Goal: Task Accomplishment & Management: Manage account settings

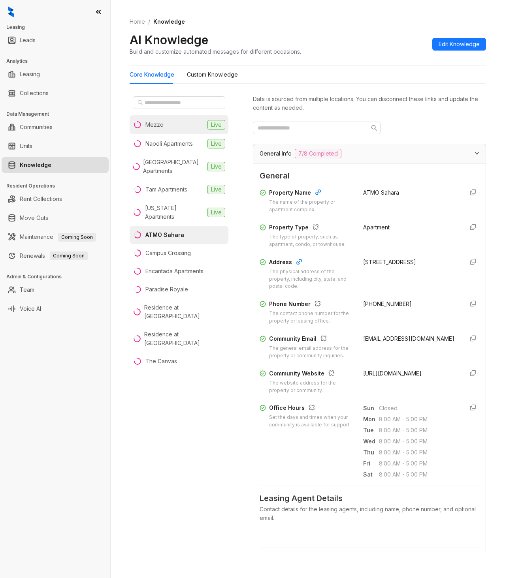
click at [160, 124] on div "Mezzo" at bounding box center [154, 125] width 18 height 9
click at [386, 156] on div "General Info 7/8 Completed" at bounding box center [365, 153] width 210 height 9
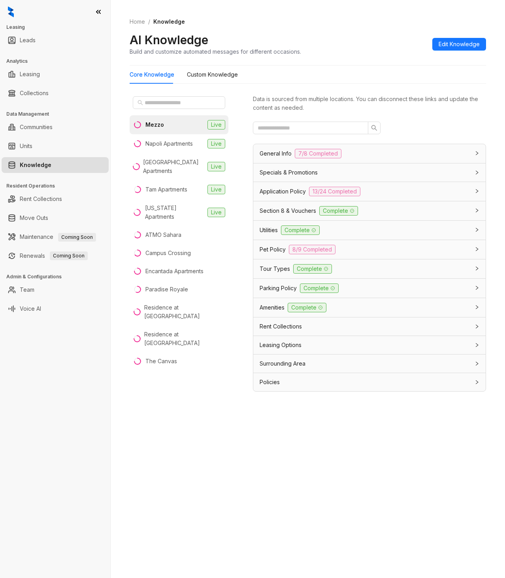
click at [356, 326] on div "Rent Collections" at bounding box center [365, 326] width 210 height 9
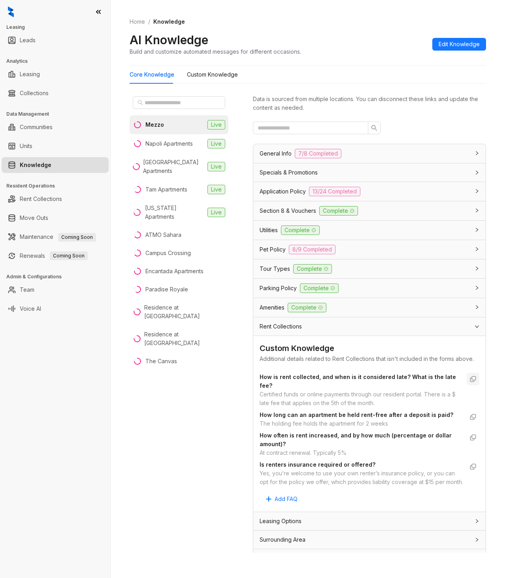
click at [470, 382] on icon "button" at bounding box center [473, 379] width 6 height 6
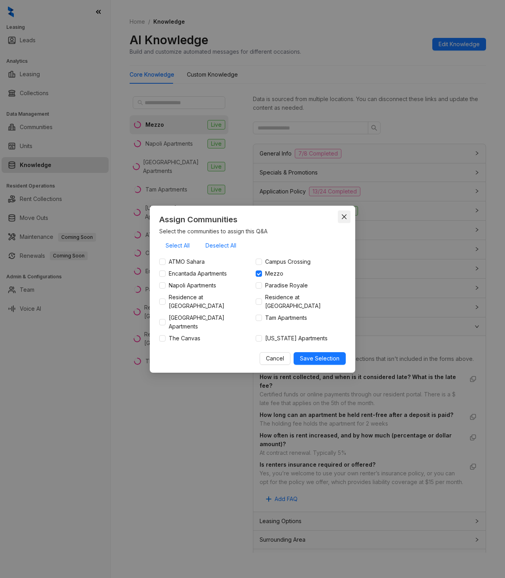
click at [345, 219] on icon "close" at bounding box center [344, 216] width 5 height 5
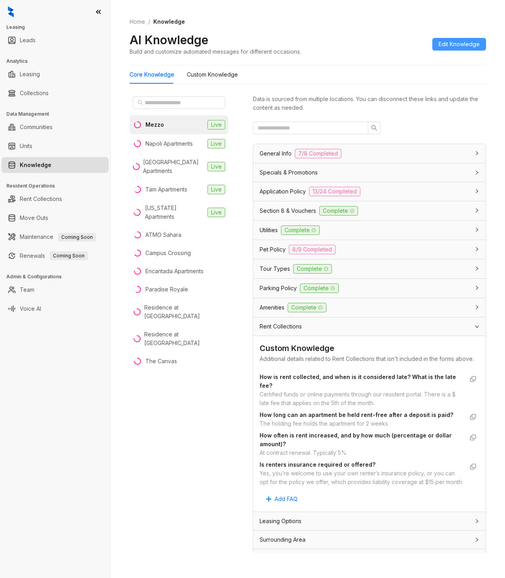
click at [455, 41] on span "Edit Knowledge" at bounding box center [459, 44] width 41 height 9
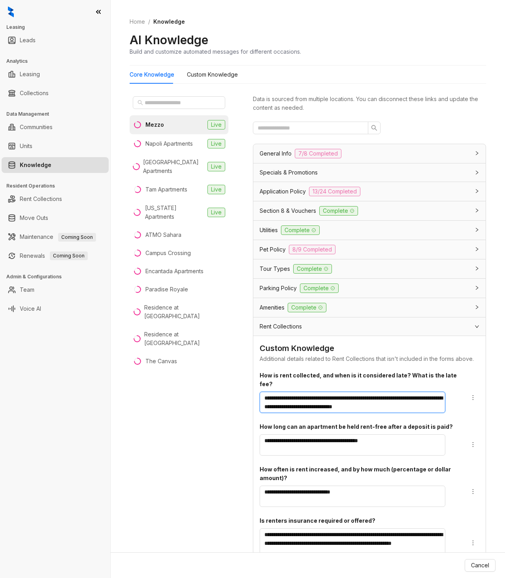
click at [294, 413] on textarea "**********" at bounding box center [353, 402] width 186 height 21
type textarea "**********"
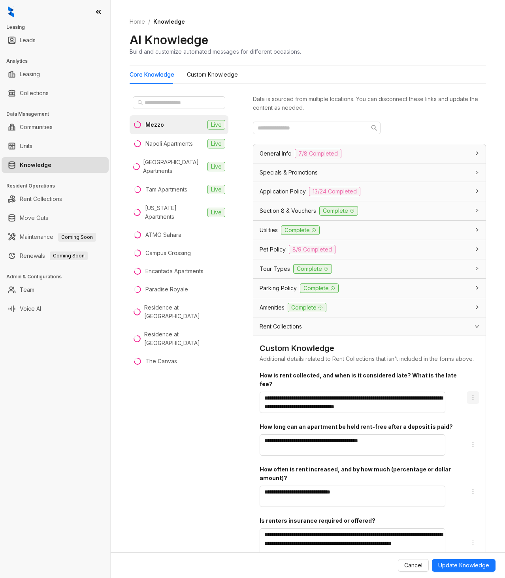
click at [470, 401] on icon "more" at bounding box center [473, 398] width 6 height 6
click at [266, 413] on textarea "**********" at bounding box center [353, 402] width 186 height 21
type textarea "**********"
click at [470, 401] on icon "more" at bounding box center [473, 398] width 6 height 6
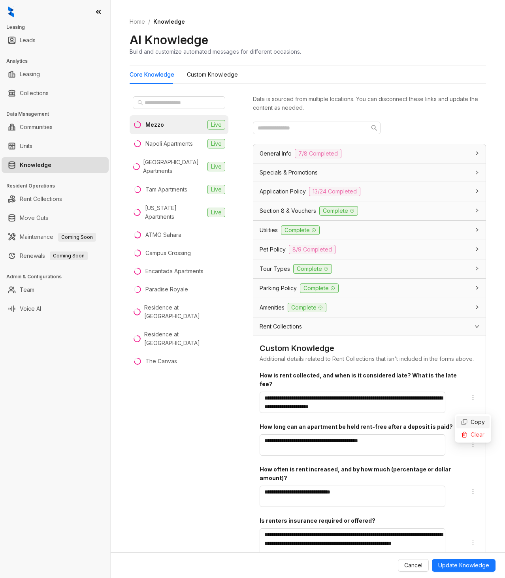
click at [474, 422] on span "Copy" at bounding box center [473, 422] width 24 height 9
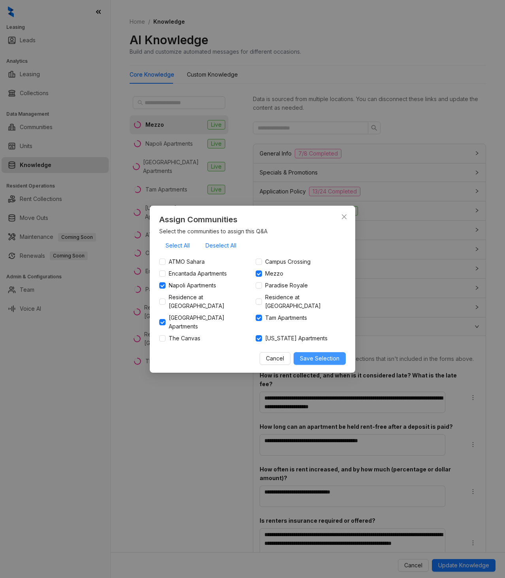
click at [319, 354] on span "Save Selection" at bounding box center [320, 358] width 40 height 9
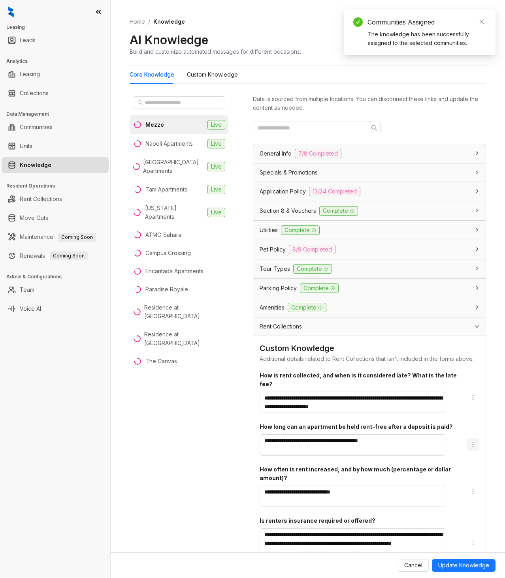
click at [470, 448] on icon "more" at bounding box center [473, 445] width 6 height 6
click at [469, 469] on span "Copy" at bounding box center [473, 469] width 24 height 9
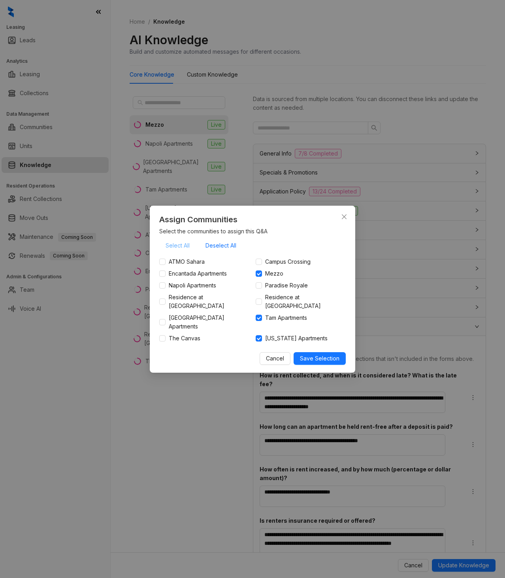
click at [175, 250] on span "Select All" at bounding box center [178, 245] width 24 height 9
click at [307, 354] on span "Save Selection" at bounding box center [320, 358] width 40 height 9
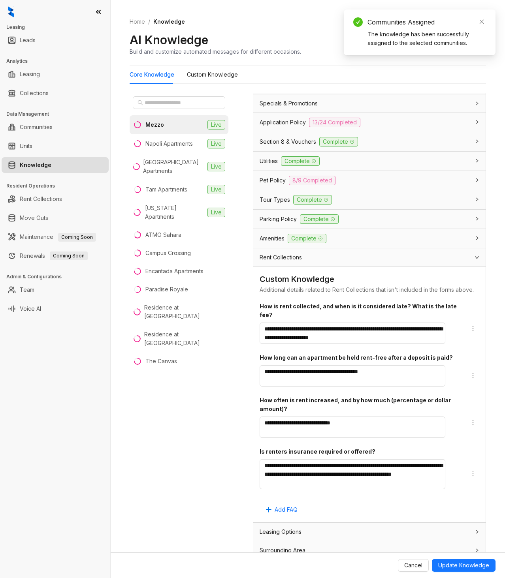
scroll to position [79, 0]
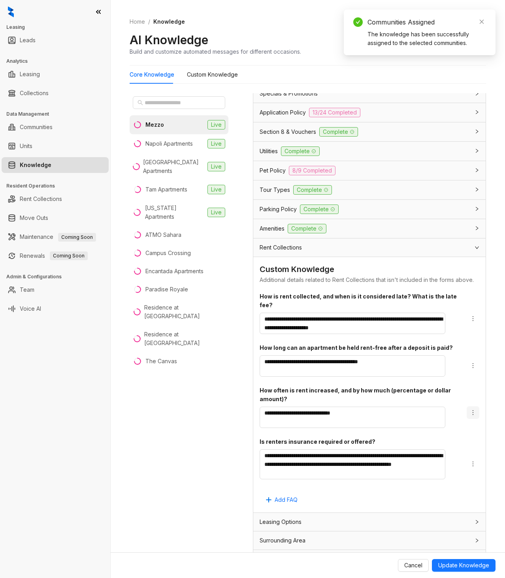
click at [470, 416] on icon "more" at bounding box center [473, 413] width 6 height 6
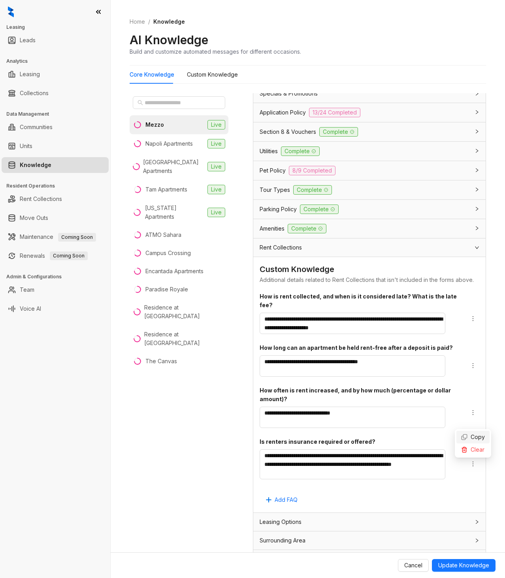
click at [483, 439] on span "Copy" at bounding box center [473, 437] width 24 height 9
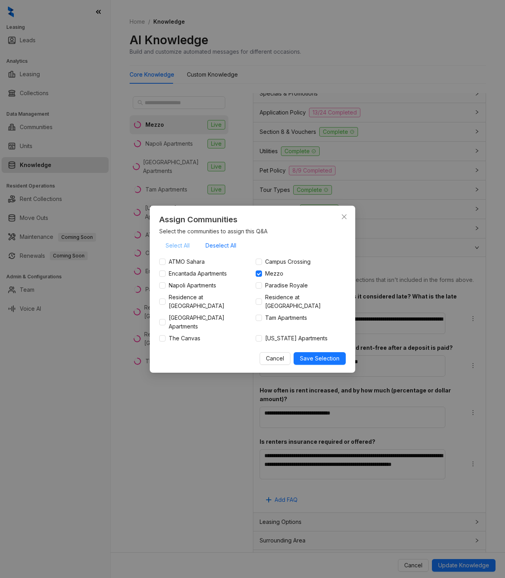
click at [176, 247] on span "Select All" at bounding box center [178, 245] width 24 height 9
click at [321, 355] on span "Save Selection" at bounding box center [320, 358] width 40 height 9
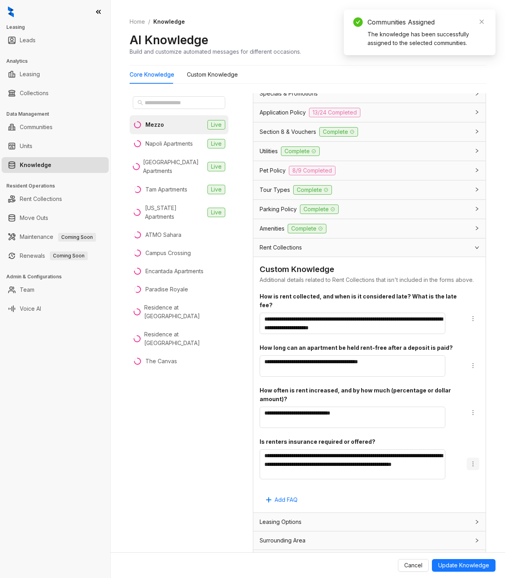
click at [470, 467] on icon "more" at bounding box center [473, 464] width 6 height 6
click at [467, 486] on icon at bounding box center [463, 488] width 5 height 5
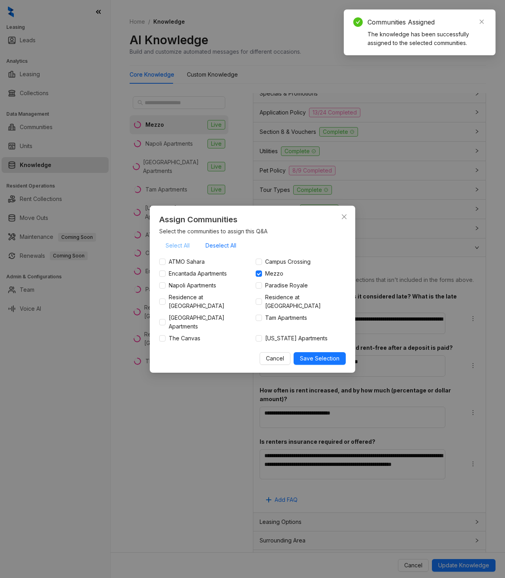
click at [191, 250] on button "Select All" at bounding box center [177, 245] width 37 height 13
click at [328, 354] on span "Save Selection" at bounding box center [320, 358] width 40 height 9
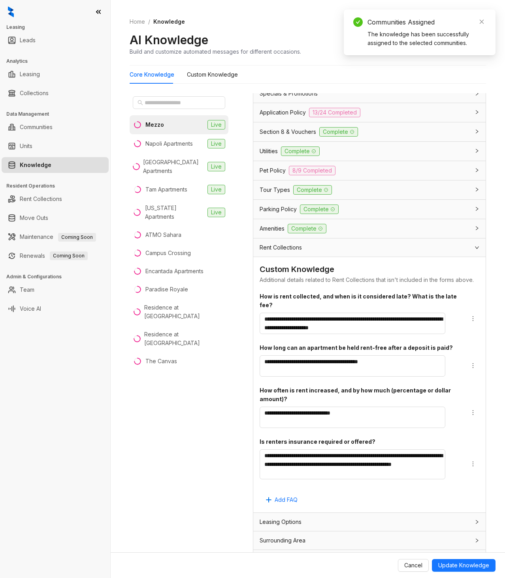
click at [383, 526] on div "Leasing Options" at bounding box center [369, 522] width 232 height 18
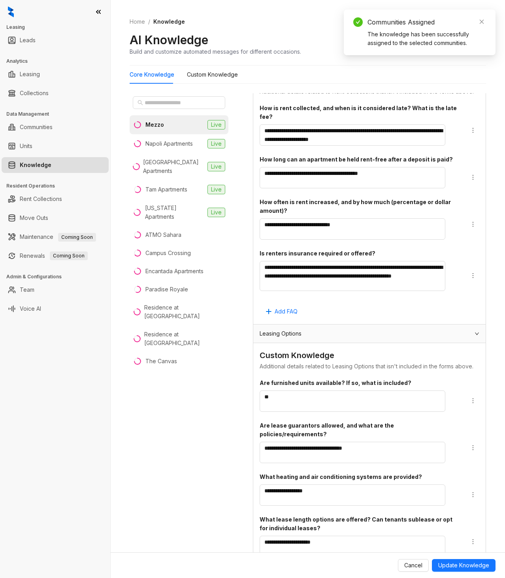
scroll to position [277, 0]
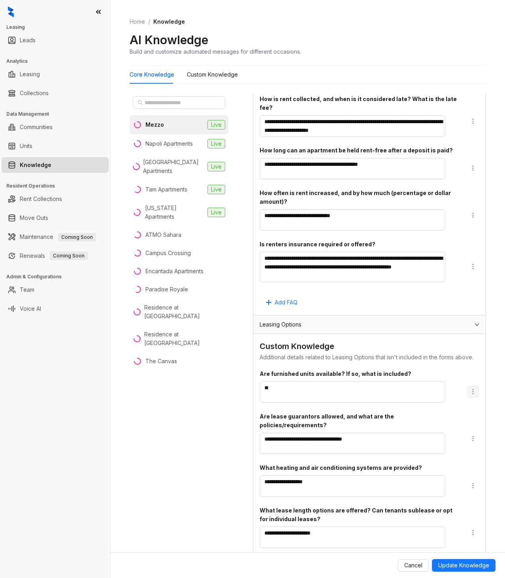
click at [470, 395] on icon "more" at bounding box center [473, 392] width 6 height 6
click at [465, 423] on icon at bounding box center [463, 424] width 5 height 5
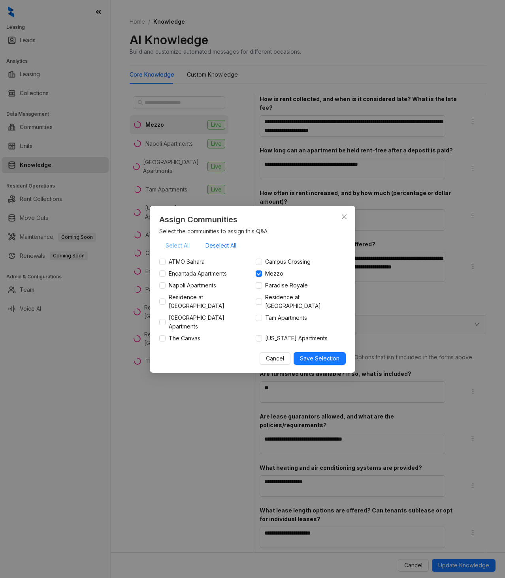
drag, startPoint x: 183, startPoint y: 250, endPoint x: 186, endPoint y: 252, distance: 4.1
click at [184, 250] on span "Select All" at bounding box center [178, 245] width 24 height 9
click at [326, 354] on span "Save Selection" at bounding box center [320, 358] width 40 height 9
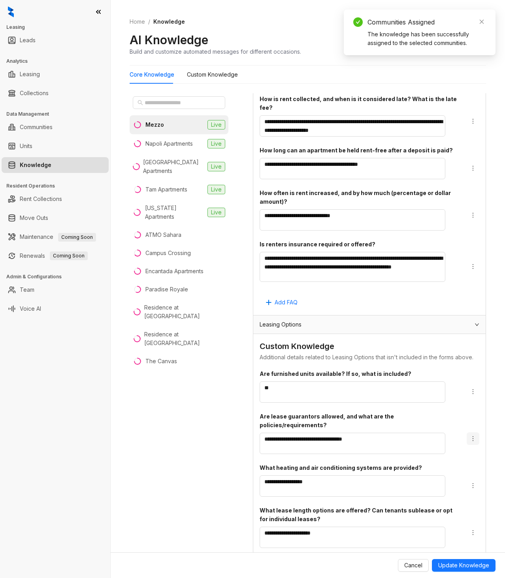
click at [470, 442] on icon "more" at bounding box center [473, 439] width 6 height 6
click at [470, 470] on span "Copy" at bounding box center [473, 472] width 24 height 9
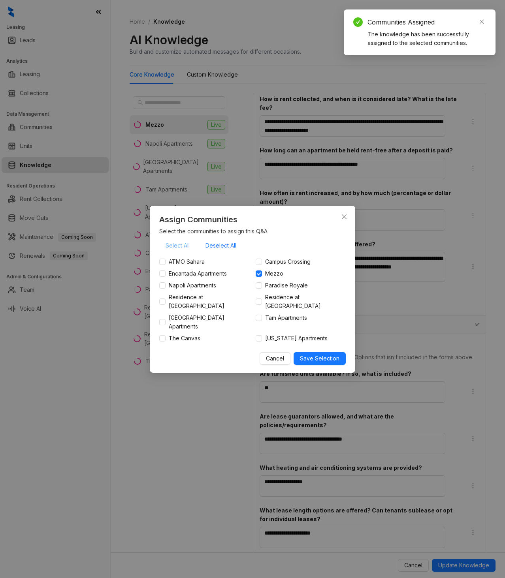
click at [180, 249] on span "Select All" at bounding box center [178, 245] width 24 height 9
click at [310, 343] on div "Select All Deselect All ATMO Sahara Campus Crossing Encantada Apartments [GEOGR…" at bounding box center [252, 302] width 186 height 126
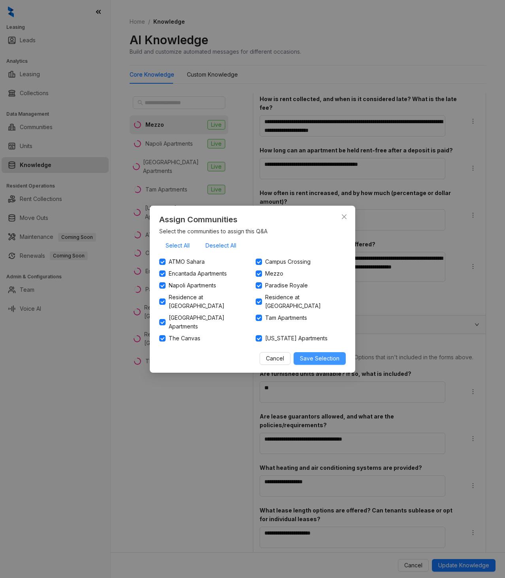
click at [316, 356] on span "Save Selection" at bounding box center [320, 358] width 40 height 9
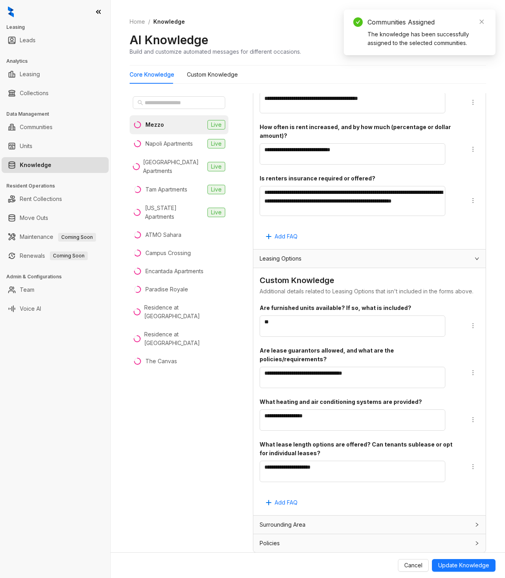
scroll to position [360, 0]
click at [418, 525] on div "Surrounding Area" at bounding box center [365, 525] width 210 height 9
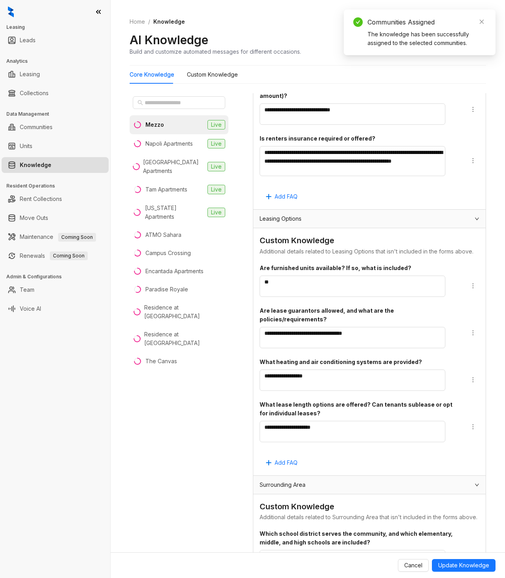
scroll to position [514, 0]
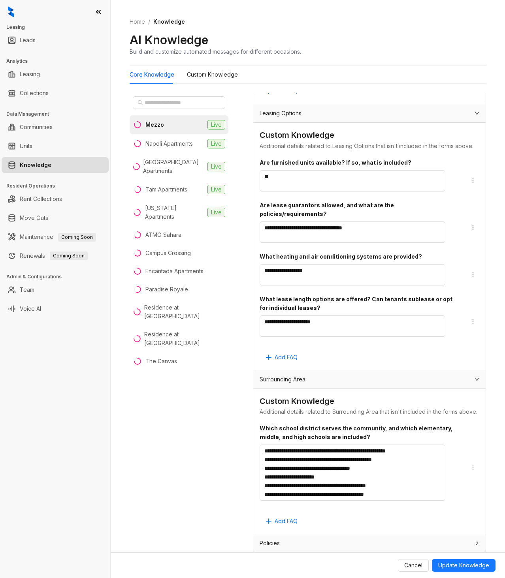
click at [347, 540] on div "Policies" at bounding box center [365, 543] width 210 height 9
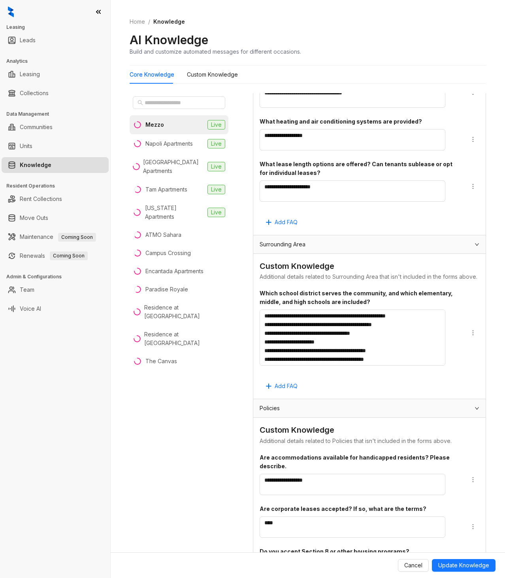
scroll to position [791, 0]
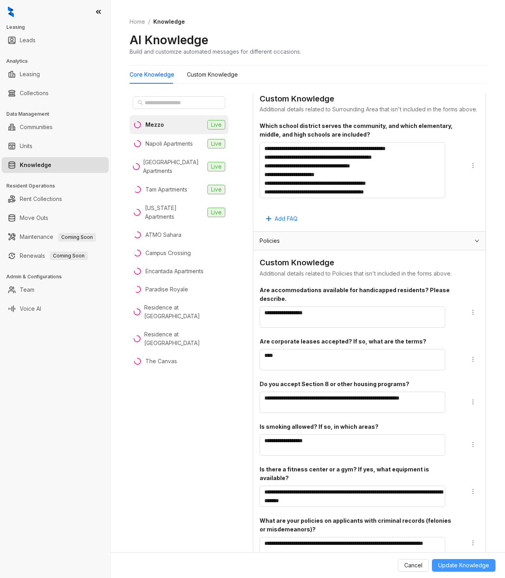
click at [453, 563] on span "Update Knowledge" at bounding box center [463, 565] width 51 height 9
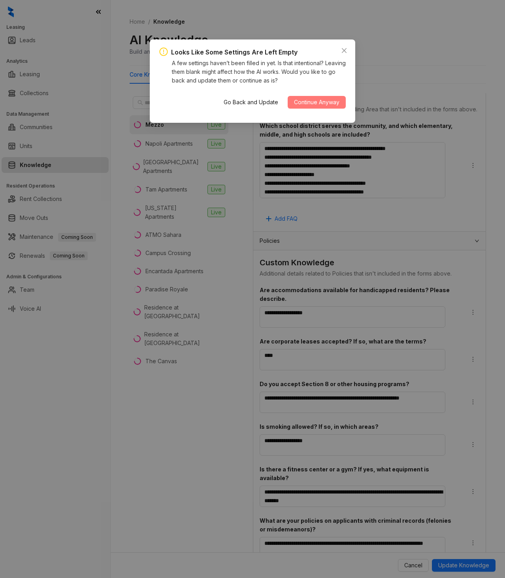
click at [303, 101] on span "Continue Anyway" at bounding box center [316, 102] width 45 height 9
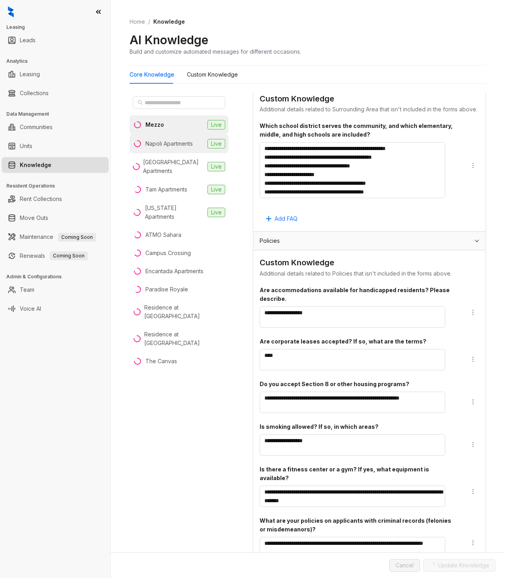
click at [170, 141] on div "Napoli Apartments" at bounding box center [168, 143] width 47 height 9
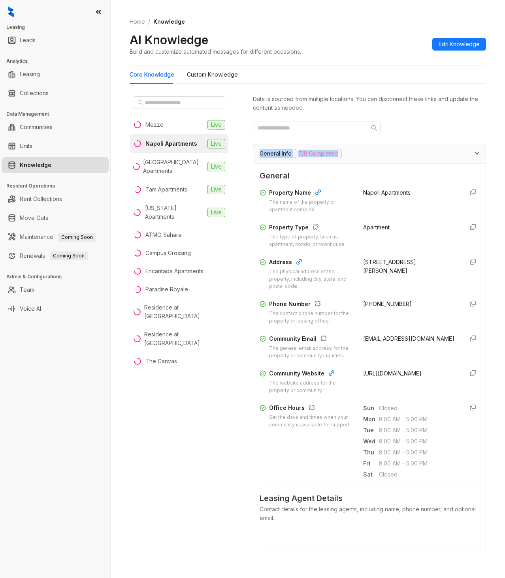
click at [459, 151] on div "General Info 7/8 Completed" at bounding box center [369, 153] width 232 height 19
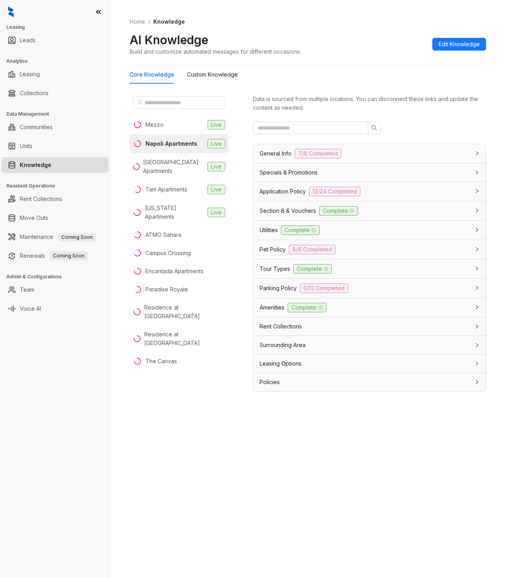
click at [460, 128] on div at bounding box center [369, 128] width 233 height 13
click at [380, 290] on div "Parking Policy 0/13 Completed" at bounding box center [365, 288] width 210 height 9
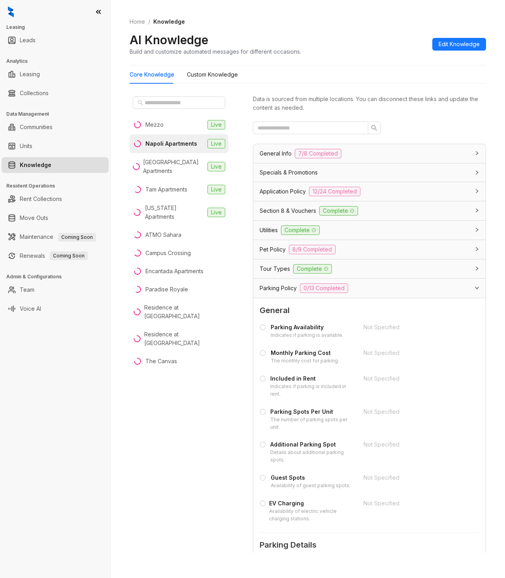
click at [320, 330] on div "Parking Availability" at bounding box center [307, 327] width 73 height 9
click at [465, 45] on span "Edit Knowledge" at bounding box center [459, 44] width 41 height 9
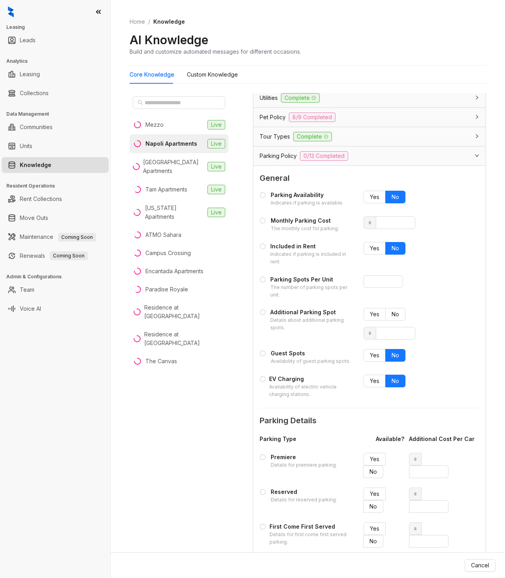
scroll to position [119, 0]
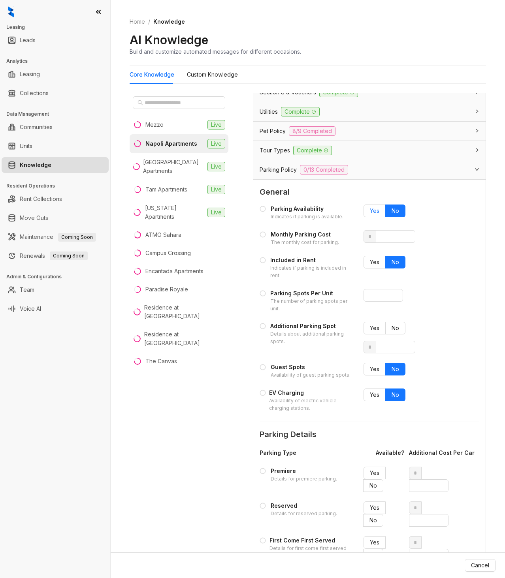
click at [368, 217] on label "Yes" at bounding box center [374, 211] width 22 height 13
click at [386, 235] on input "number" at bounding box center [396, 236] width 40 height 13
type input "*"
click at [373, 262] on span "Yes" at bounding box center [374, 262] width 9 height 7
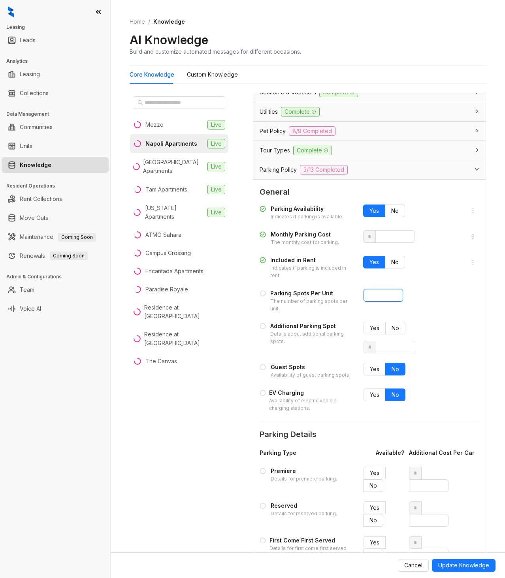
click at [371, 298] on input "number" at bounding box center [383, 295] width 40 height 13
type input "*"
click at [371, 329] on span "Yes" at bounding box center [374, 328] width 9 height 7
click at [372, 370] on span "Yes" at bounding box center [374, 369] width 9 height 7
click at [392, 392] on span "No" at bounding box center [396, 395] width 8 height 7
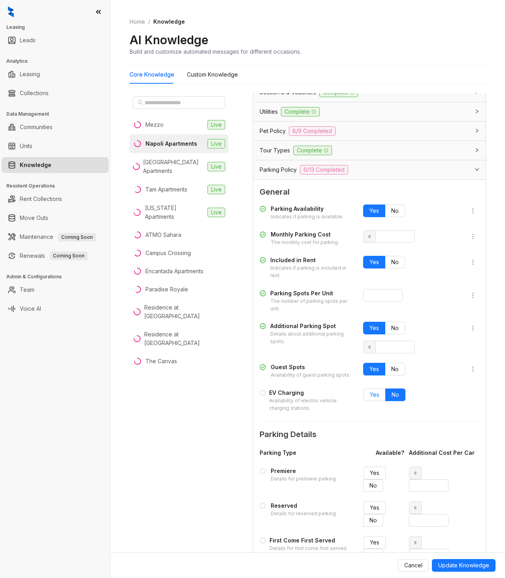
click at [370, 392] on span "Yes" at bounding box center [374, 395] width 9 height 7
click at [391, 393] on span "No" at bounding box center [395, 395] width 8 height 7
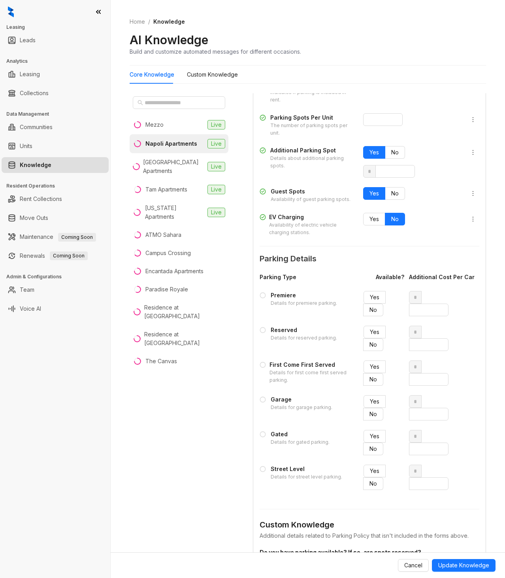
scroll to position [356, 0]
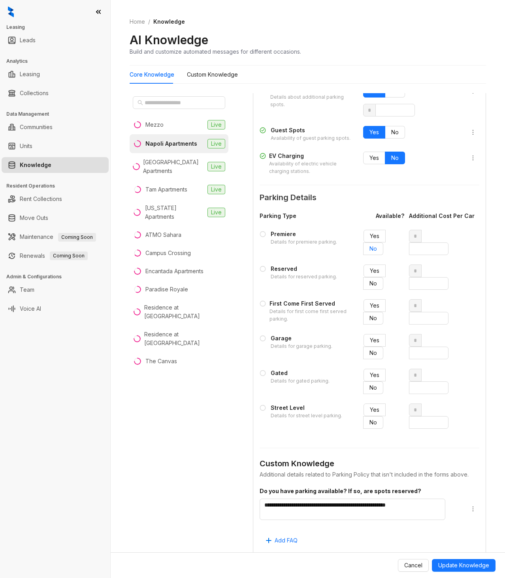
click at [370, 251] on span "No" at bounding box center [373, 248] width 8 height 7
click at [369, 283] on span "No" at bounding box center [373, 283] width 8 height 7
click at [370, 307] on span "Yes" at bounding box center [374, 305] width 9 height 7
click at [369, 352] on span "No" at bounding box center [373, 353] width 8 height 7
click at [369, 385] on span "No" at bounding box center [373, 387] width 8 height 7
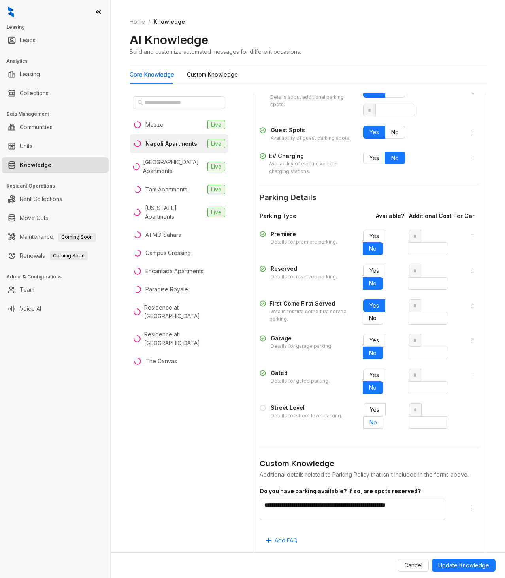
click at [369, 420] on span "No" at bounding box center [373, 422] width 8 height 7
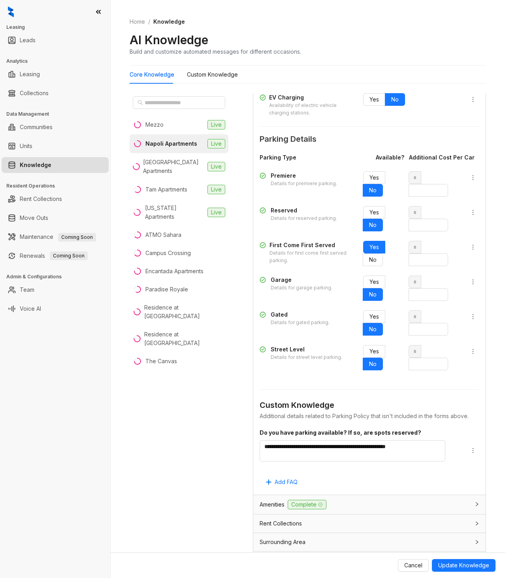
scroll to position [435, 0]
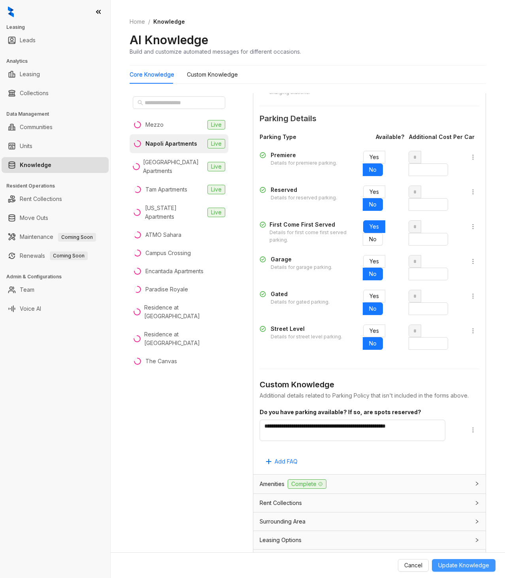
click at [472, 565] on span "Update Knowledge" at bounding box center [463, 565] width 51 height 9
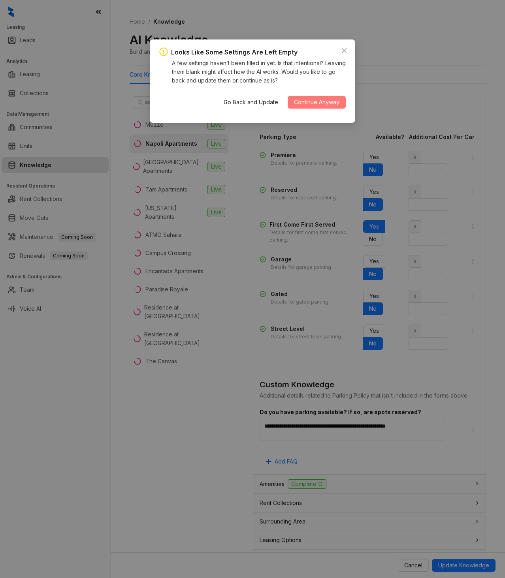
click at [299, 105] on span "Continue Anyway" at bounding box center [316, 102] width 45 height 9
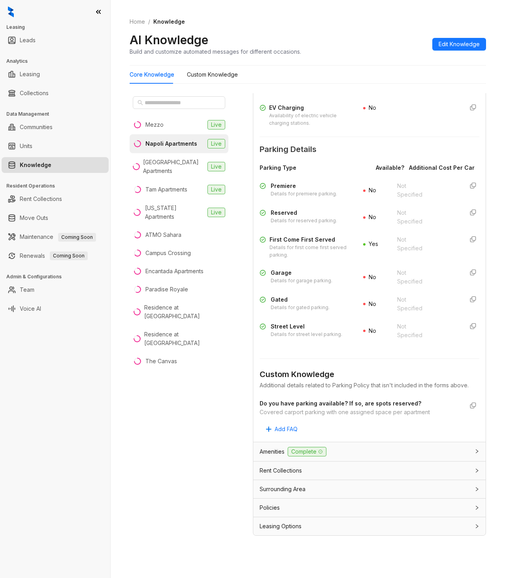
scroll to position [25, 0]
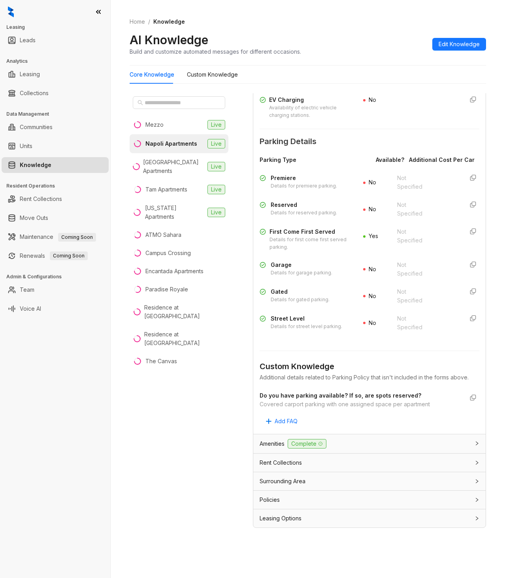
click at [352, 518] on div "Leasing Options" at bounding box center [365, 518] width 210 height 9
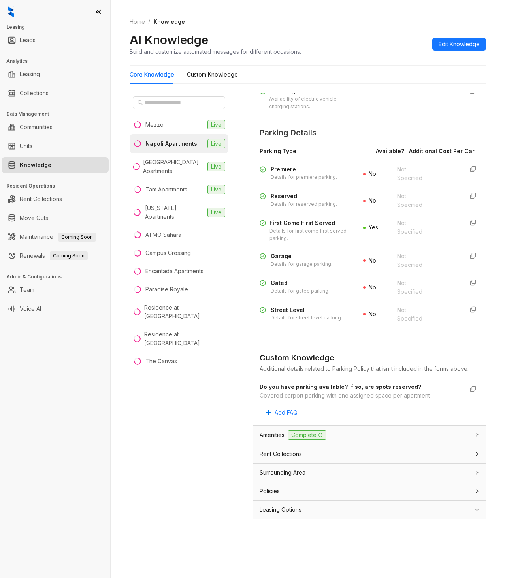
click at [362, 496] on div "Policies" at bounding box center [365, 491] width 210 height 9
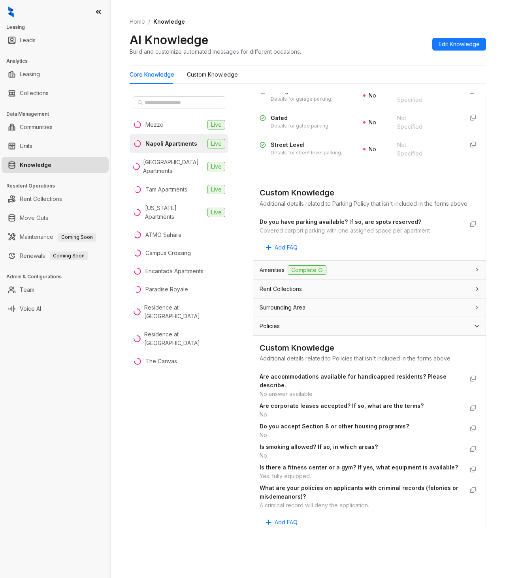
scroll to position [470, 0]
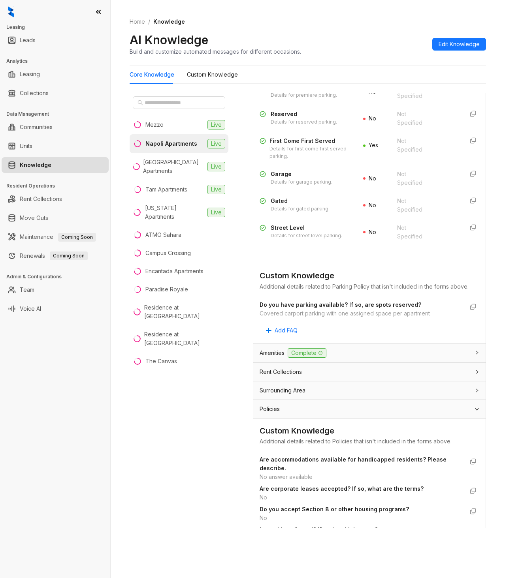
click at [364, 414] on div "Policies" at bounding box center [365, 409] width 210 height 9
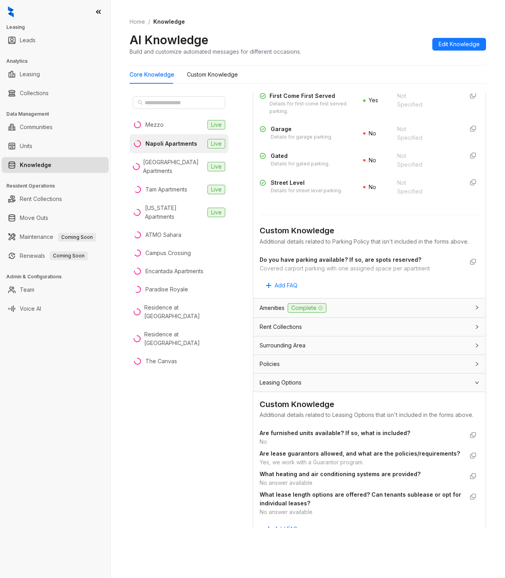
scroll to position [546, 0]
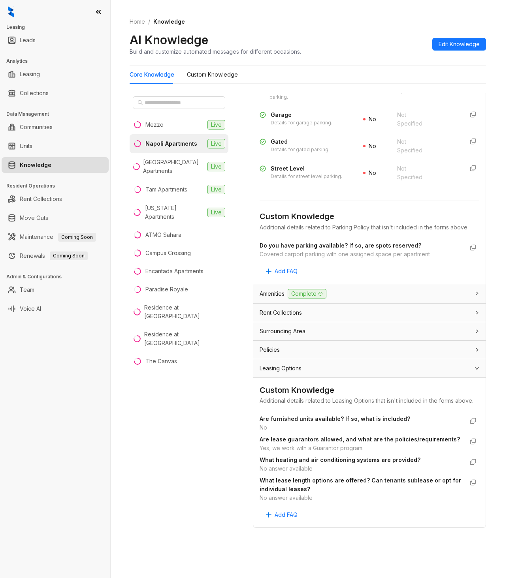
click at [335, 327] on div "Surrounding Area" at bounding box center [365, 331] width 210 height 9
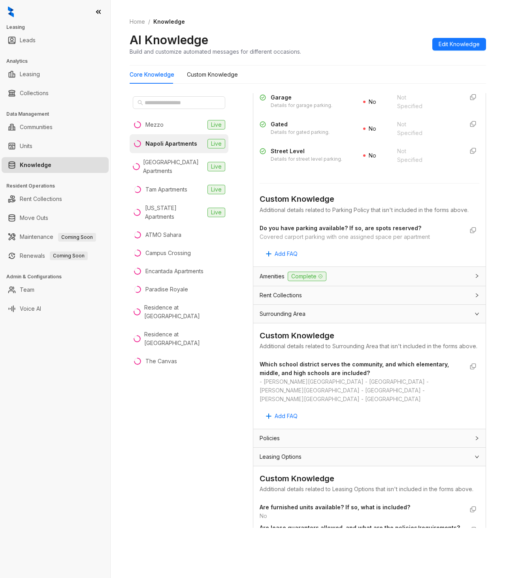
click at [337, 300] on div "Rent Collections" at bounding box center [365, 295] width 210 height 9
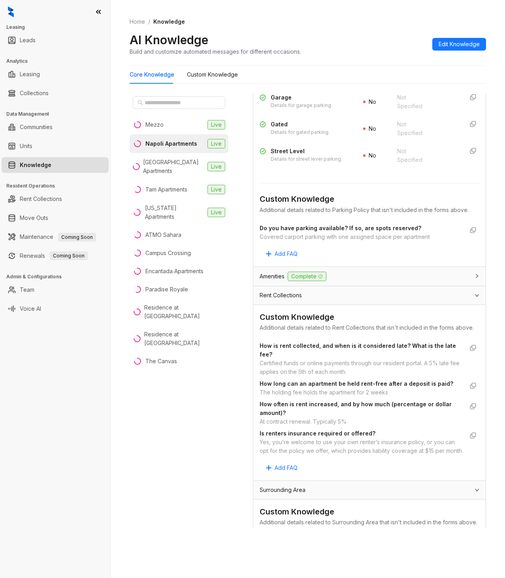
scroll to position [586, 0]
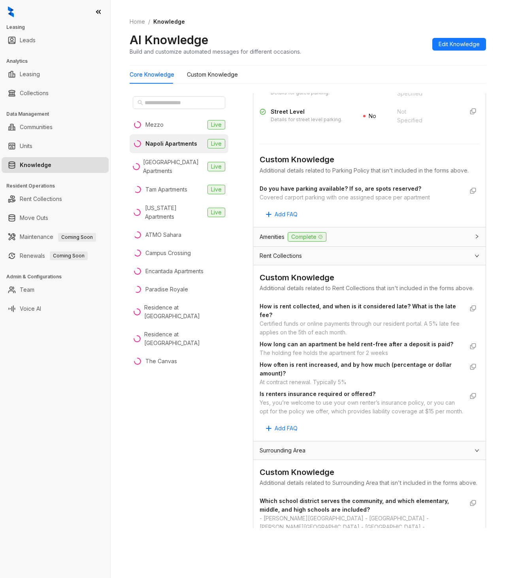
click at [331, 260] on div "Rent Collections" at bounding box center [365, 256] width 210 height 9
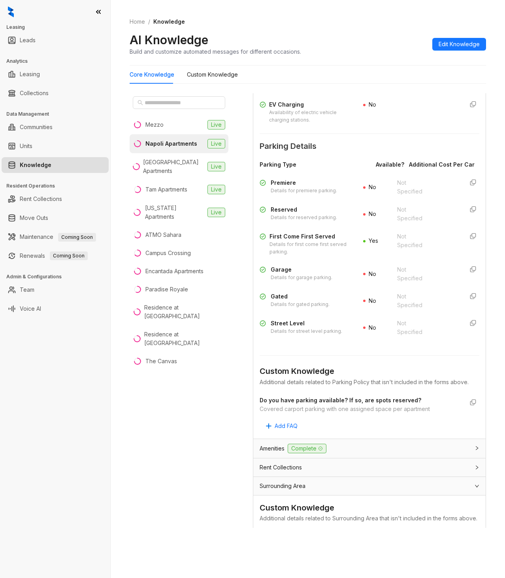
scroll to position [349, 0]
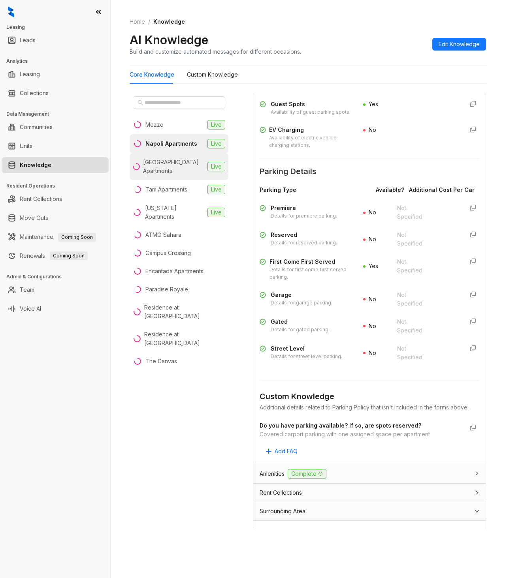
click at [164, 167] on div "[GEOGRAPHIC_DATA] Apartments" at bounding box center [173, 166] width 61 height 17
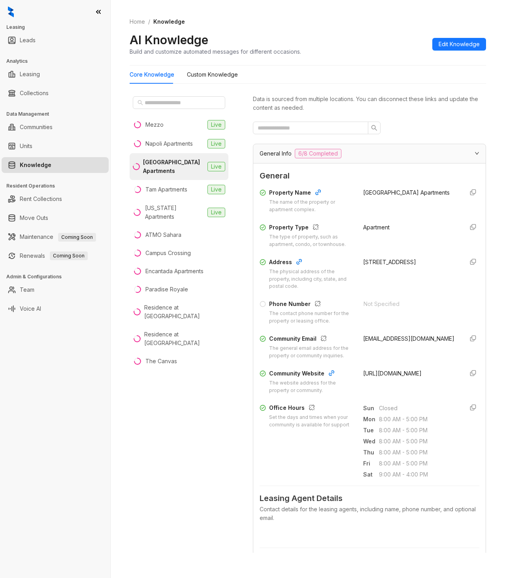
click at [390, 156] on div "General Info 6/8 Completed" at bounding box center [365, 153] width 210 height 9
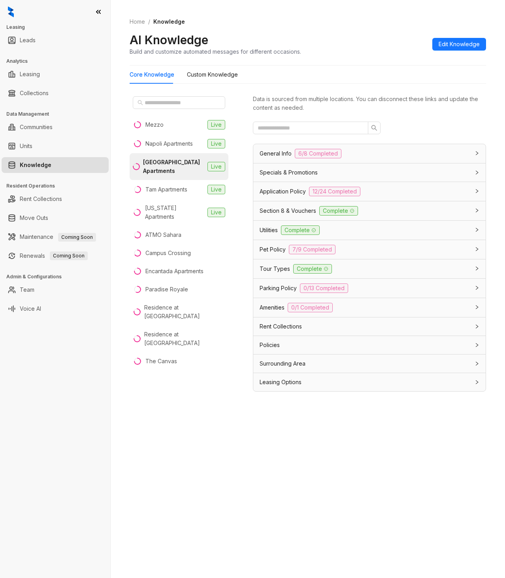
click at [388, 155] on div "General Info 6/8 Completed" at bounding box center [365, 153] width 210 height 9
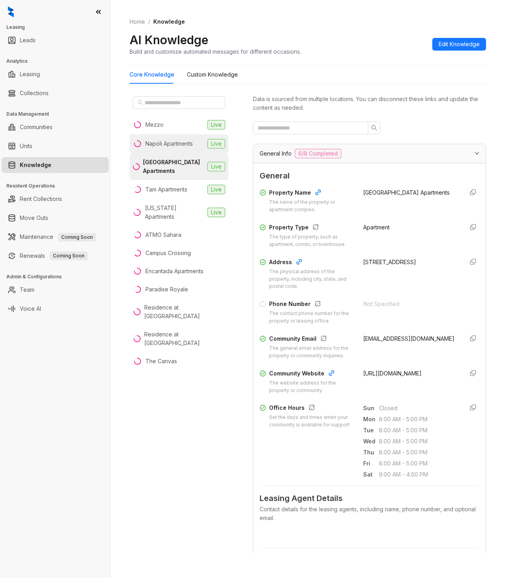
click at [162, 141] on div "Napoli Apartments" at bounding box center [168, 143] width 47 height 9
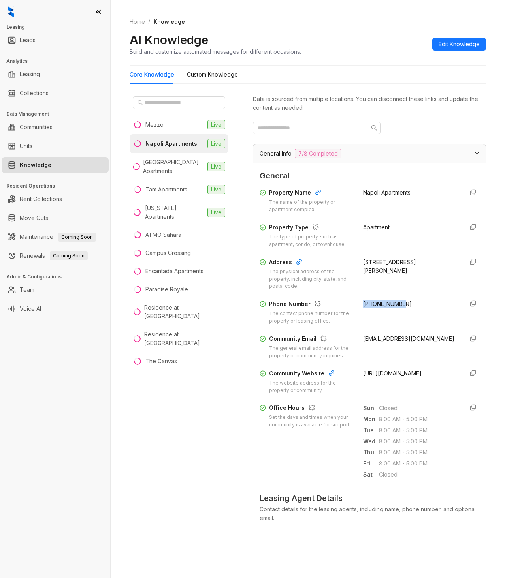
drag, startPoint x: 411, startPoint y: 300, endPoint x: 354, endPoint y: 301, distance: 56.9
click at [354, 301] on div "Phone Number The contact phone number for the property or leasing office. [PHON…" at bounding box center [370, 312] width 220 height 25
copy span "[PHONE_NUMBER]"
click at [407, 324] on div "[PHONE_NUMBER]" at bounding box center [410, 312] width 94 height 25
click at [159, 162] on div "[GEOGRAPHIC_DATA] Apartments" at bounding box center [173, 166] width 61 height 17
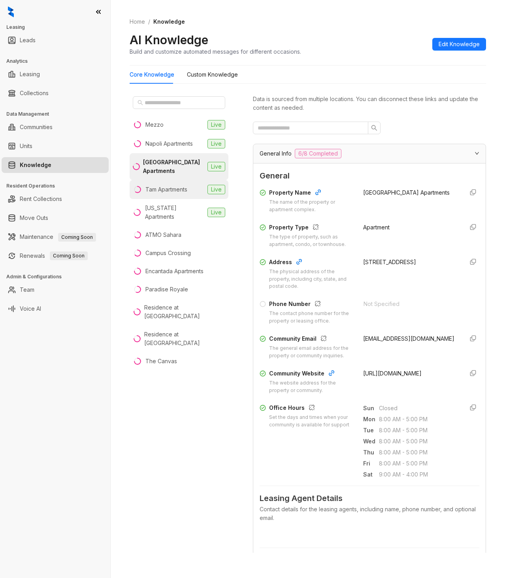
click at [153, 189] on div "Tam Apartments" at bounding box center [166, 189] width 42 height 9
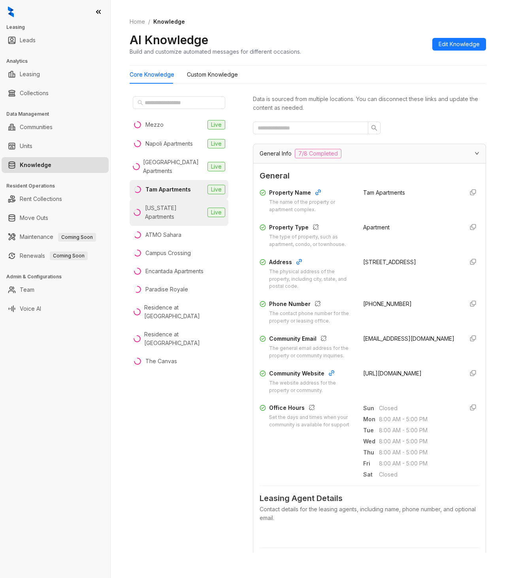
click at [159, 211] on div "[US_STATE] Apartments" at bounding box center [174, 212] width 59 height 17
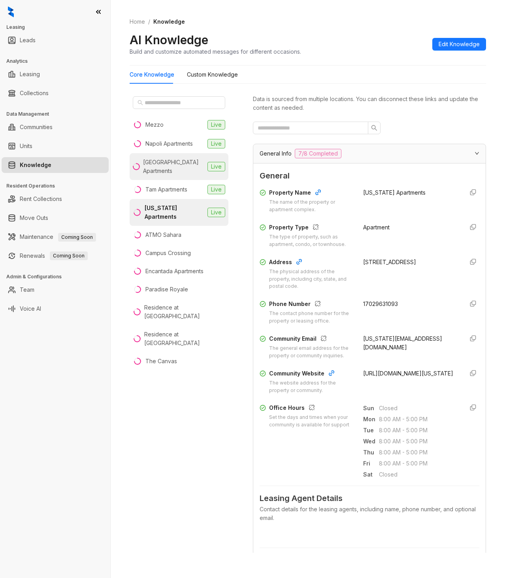
click at [160, 170] on div "[GEOGRAPHIC_DATA] Apartments" at bounding box center [173, 166] width 61 height 17
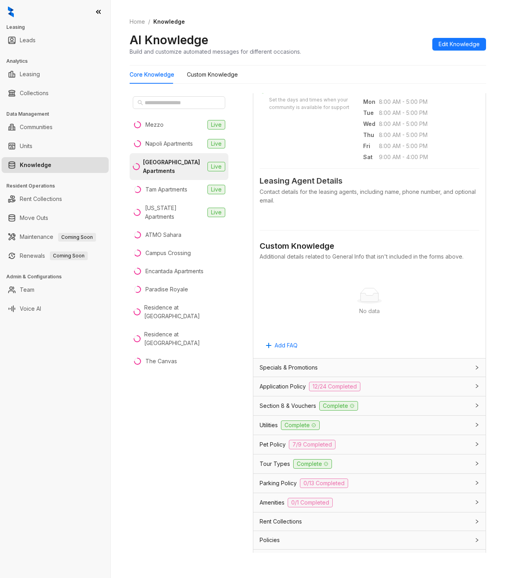
scroll to position [352, 0]
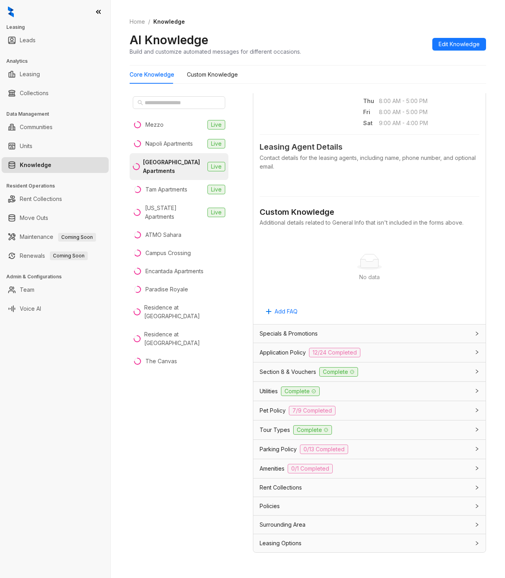
click at [326, 335] on div "Specials & Promotions" at bounding box center [365, 334] width 210 height 9
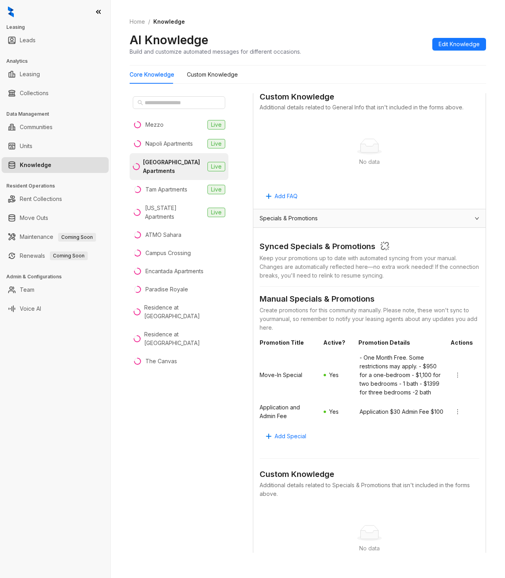
scroll to position [470, 0]
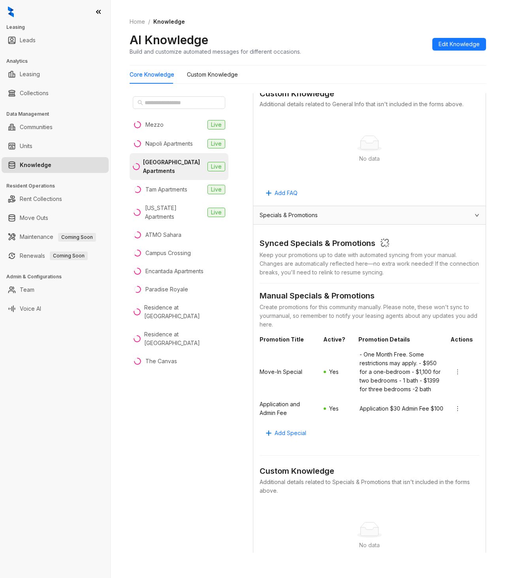
click at [341, 212] on div "Specials & Promotions" at bounding box center [365, 215] width 210 height 9
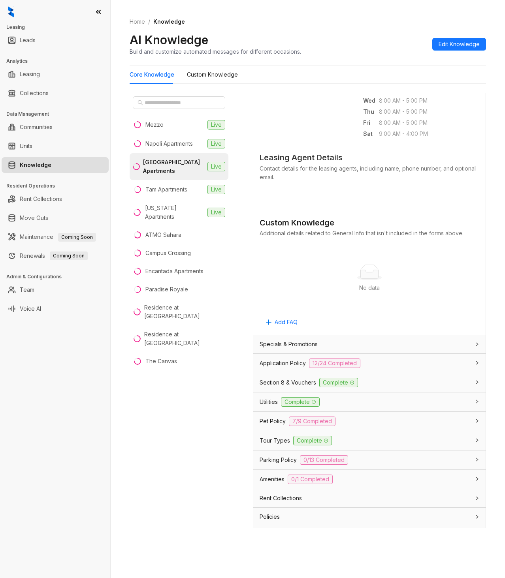
scroll to position [352, 0]
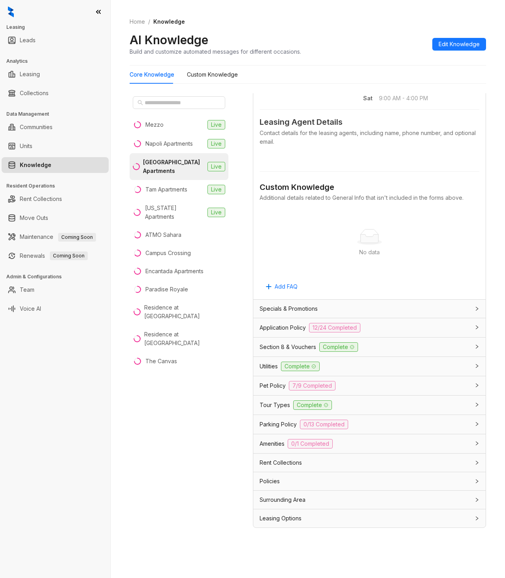
click at [380, 331] on div "Application Policy 12/24 Completed" at bounding box center [365, 327] width 210 height 9
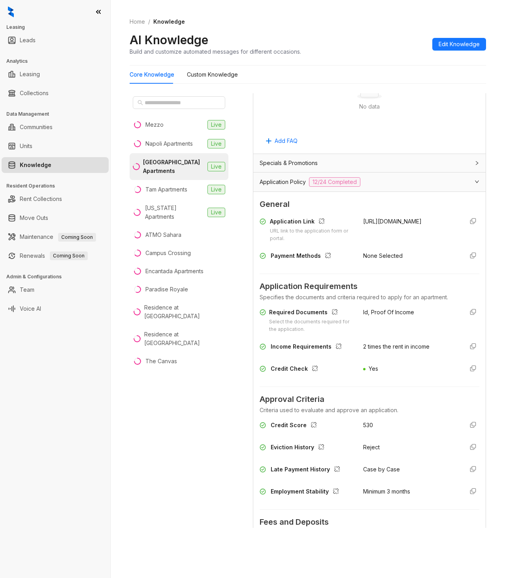
scroll to position [510, 0]
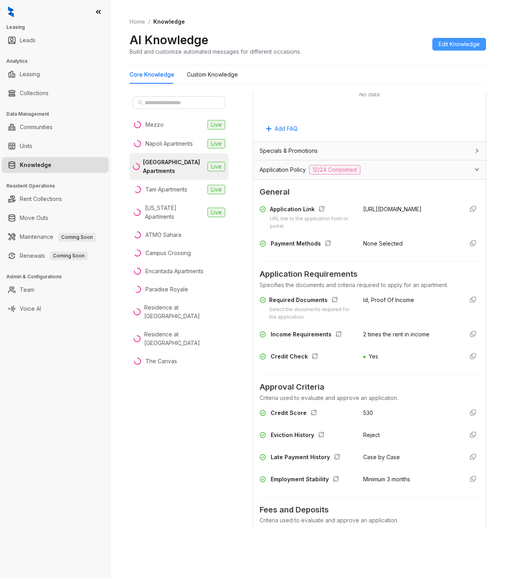
click at [446, 47] on span "Edit Knowledge" at bounding box center [459, 44] width 41 height 9
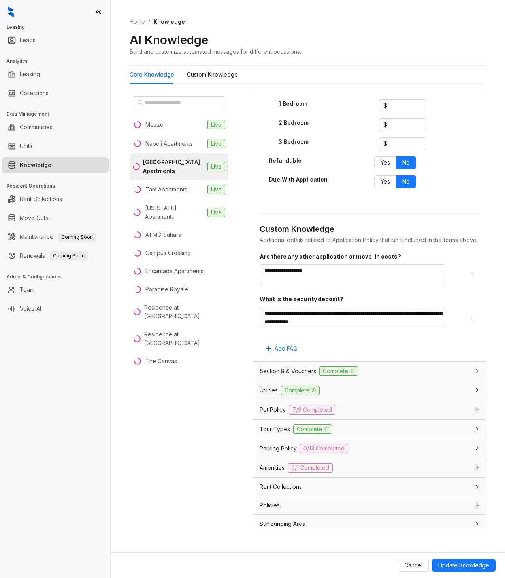
scroll to position [1622, 0]
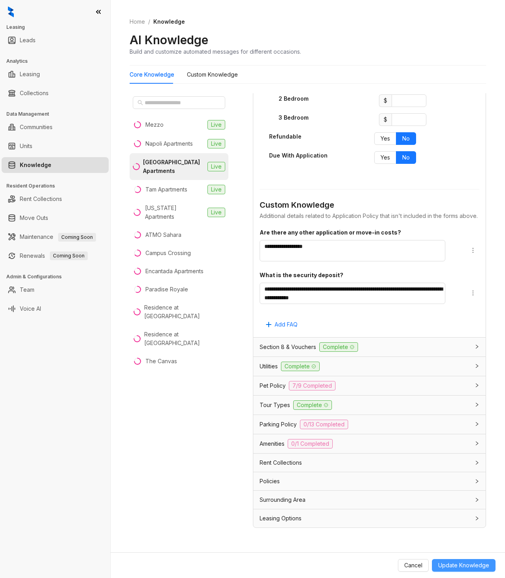
click at [465, 565] on span "Update Knowledge" at bounding box center [463, 565] width 51 height 9
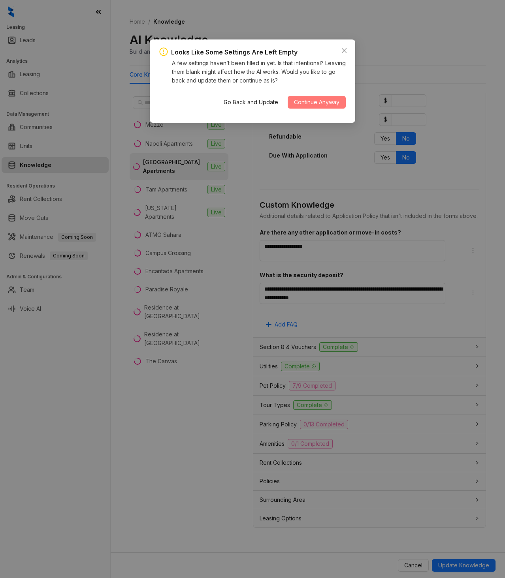
click at [322, 102] on span "Continue Anyway" at bounding box center [316, 102] width 45 height 9
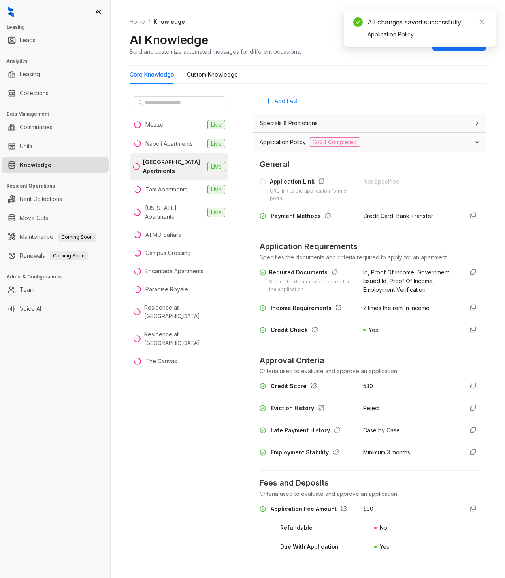
scroll to position [555, 0]
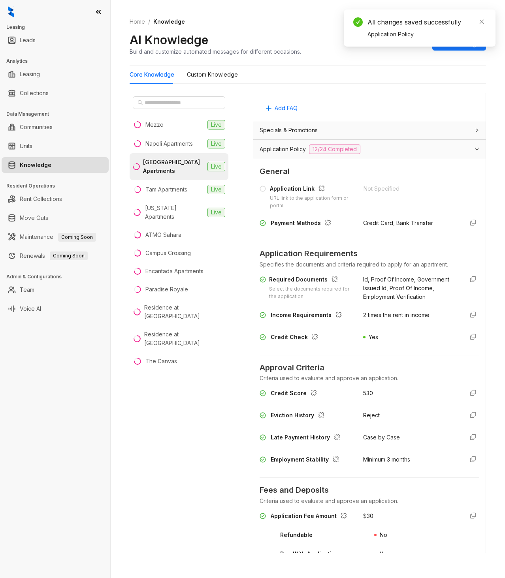
click at [475, 149] on icon "expanded" at bounding box center [477, 149] width 5 height 5
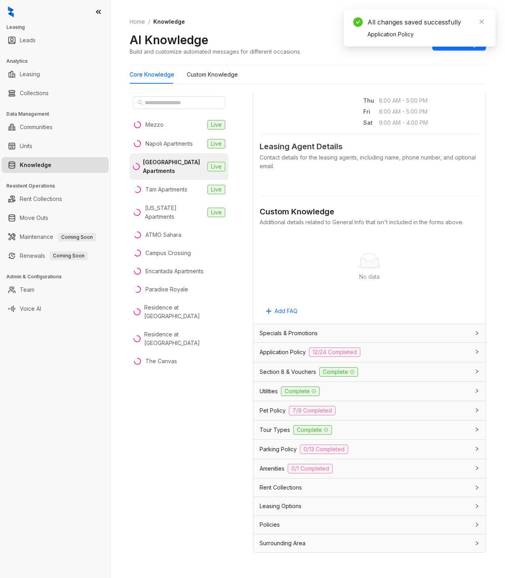
scroll to position [352, 0]
click at [367, 354] on div "Application Policy 12/24 Completed" at bounding box center [365, 352] width 210 height 9
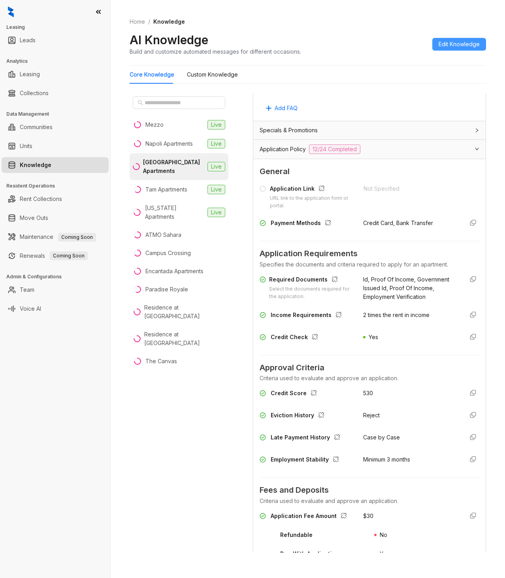
click at [445, 48] on span "Edit Knowledge" at bounding box center [459, 44] width 41 height 9
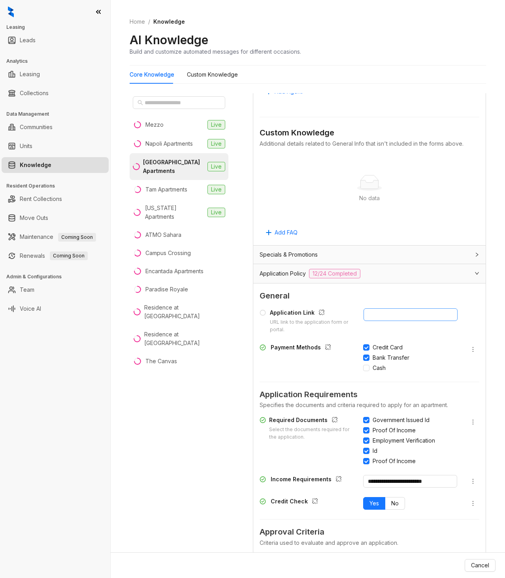
scroll to position [680, 0]
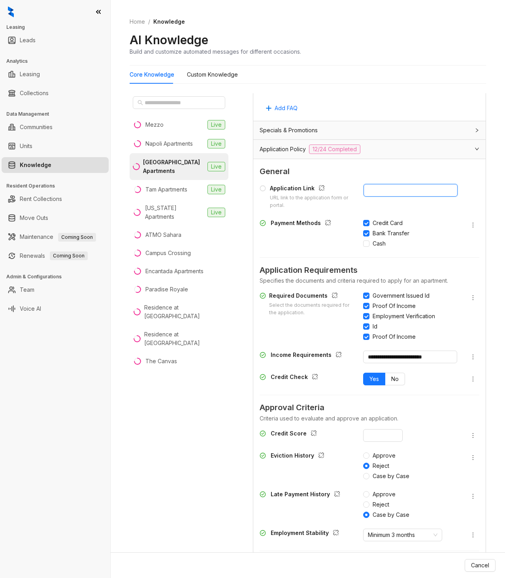
click at [377, 188] on input "text" at bounding box center [410, 190] width 94 height 13
